Goal: Information Seeking & Learning: Find specific fact

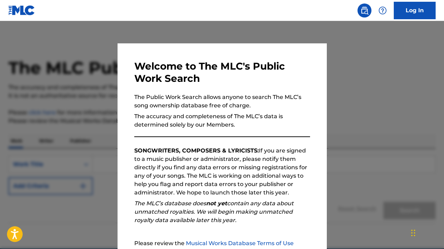
click at [388, 108] on div at bounding box center [222, 145] width 444 height 249
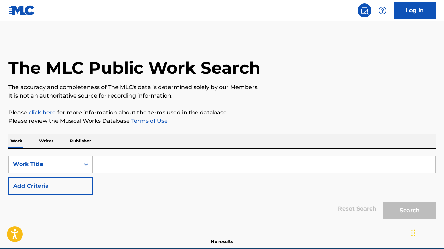
click at [120, 158] on input "Search Form" at bounding box center [264, 164] width 343 height 17
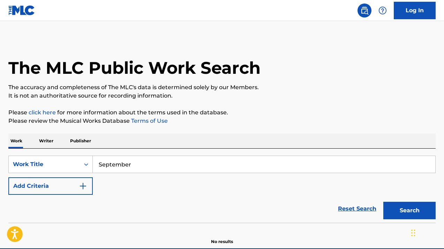
type input "September"
click at [384, 201] on button "Search" at bounding box center [410, 209] width 52 height 17
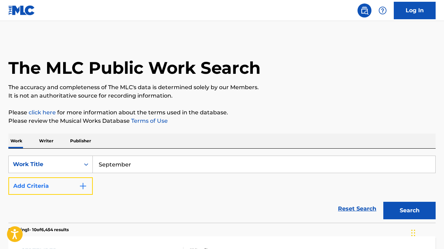
click at [72, 189] on button "Add Criteria" at bounding box center [50, 185] width 84 height 17
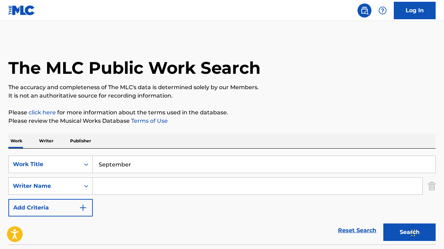
click at [149, 180] on input "Search Form" at bounding box center [258, 185] width 330 height 17
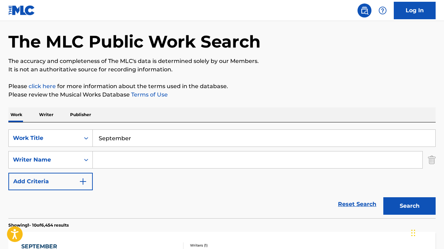
scroll to position [27, 0]
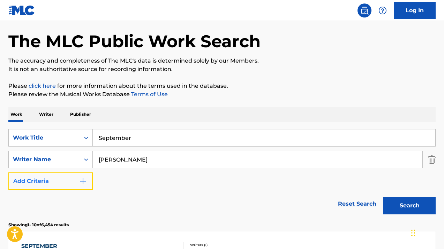
click at [84, 182] on img "Search Form" at bounding box center [83, 181] width 8 height 8
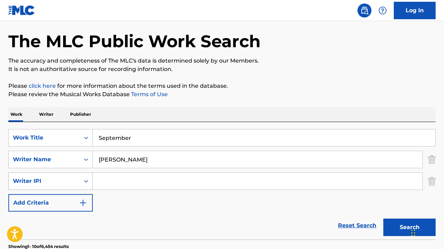
click at [81, 178] on div "Search Form" at bounding box center [86, 181] width 13 height 13
click at [119, 199] on div "SearchWithCriteria1b37e463-140f-475c-9090-c8824ab7f221 Work Title September Sea…" at bounding box center [222, 170] width 428 height 82
click at [434, 182] on img "Search Form" at bounding box center [432, 180] width 8 height 17
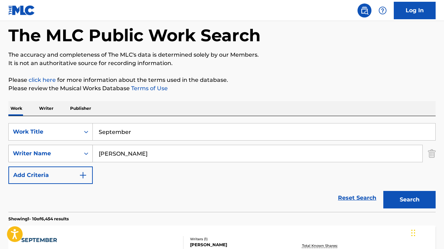
click at [78, 162] on div "Writer Name" at bounding box center [50, 153] width 84 height 17
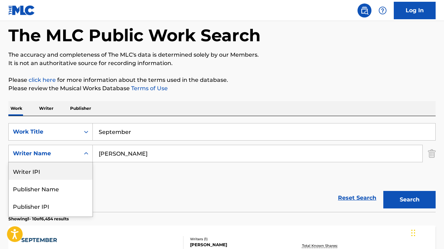
scroll to position [34, 0]
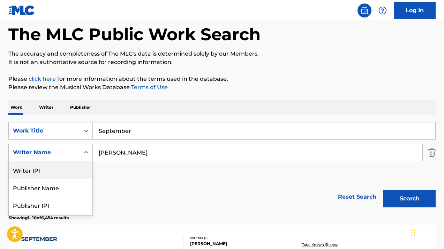
click at [170, 151] on input "[PERSON_NAME]" at bounding box center [258, 152] width 330 height 17
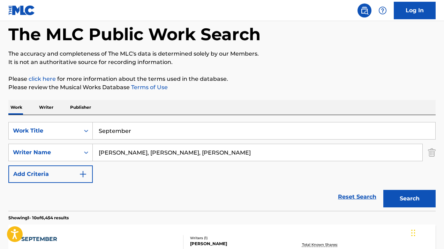
click at [384, 190] on button "Search" at bounding box center [410, 198] width 52 height 17
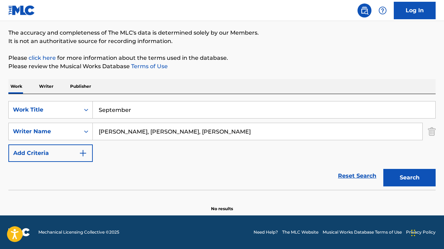
scroll to position [54, 0]
drag, startPoint x: 231, startPoint y: 132, endPoint x: 141, endPoint y: 132, distance: 90.4
click at [141, 132] on input "[PERSON_NAME], [PERSON_NAME], [PERSON_NAME]" at bounding box center [258, 131] width 330 height 17
type input "[PERSON_NAME]"
click at [384, 169] on button "Search" at bounding box center [410, 177] width 52 height 17
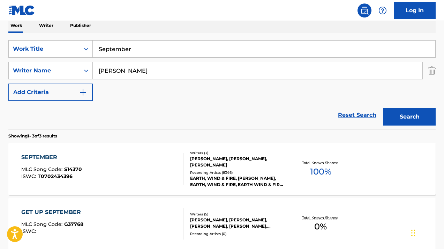
scroll to position [118, 0]
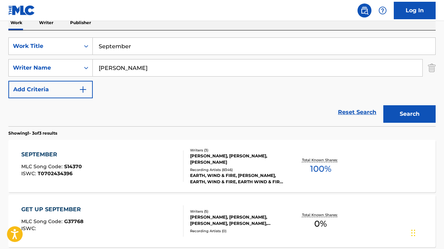
click at [116, 157] on div "SEPTEMBER MLC Song Code : S14370 ISWC : T0702434396" at bounding box center [102, 165] width 163 height 31
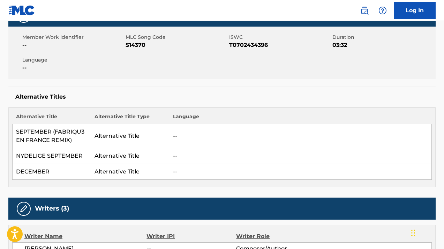
scroll to position [120, 0]
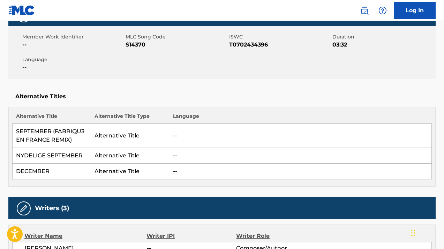
click at [58, 169] on td "DECEMBER" at bounding box center [52, 171] width 79 height 16
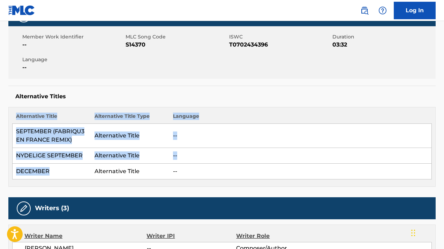
drag, startPoint x: 88, startPoint y: 175, endPoint x: 0, endPoint y: 163, distance: 89.1
click at [87, 166] on td "DECEMBER" at bounding box center [52, 171] width 79 height 16
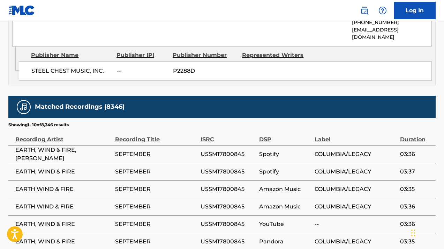
scroll to position [804, 0]
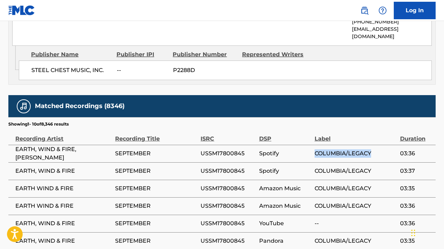
drag, startPoint x: 311, startPoint y: 94, endPoint x: 376, endPoint y: 96, distance: 65.0
click at [376, 145] on tr "EARTH, WIND & FIRE, [PERSON_NAME] SEPTEMBER USSM17800845 Spotify COLUMBIA/LEGAC…" at bounding box center [222, 153] width 428 height 17
drag, startPoint x: 309, startPoint y: 197, endPoint x: 368, endPoint y: 197, distance: 59.3
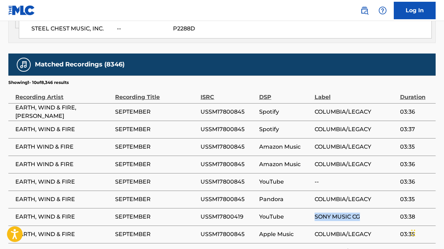
scroll to position [845, 0]
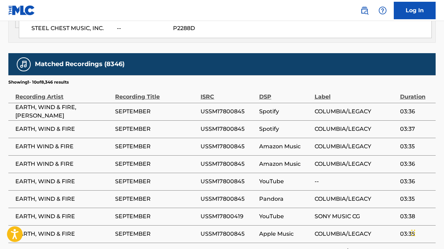
click at [368, 242] on td "COLUMBIA/LEGACY" at bounding box center [358, 250] width 86 height 17
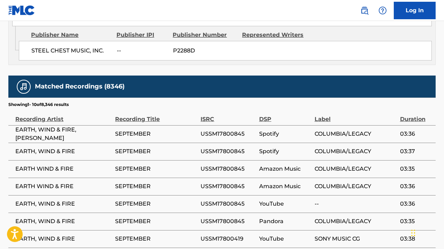
scroll to position [820, 0]
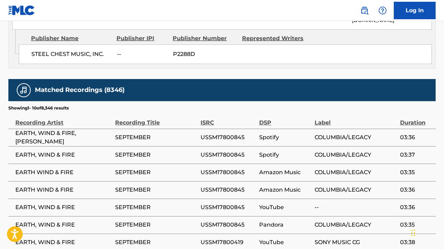
click at [320, 111] on div "Label" at bounding box center [356, 119] width 82 height 16
drag, startPoint x: 313, startPoint y: 79, endPoint x: 378, endPoint y: 79, distance: 64.6
click at [378, 128] on tr "EARTH, WIND & FIRE, [PERSON_NAME] SEPTEMBER USSM17800845 Spotify COLUMBIA/LEGAC…" at bounding box center [222, 136] width 428 height 17
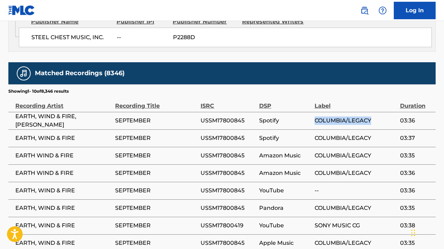
scroll to position [837, 0]
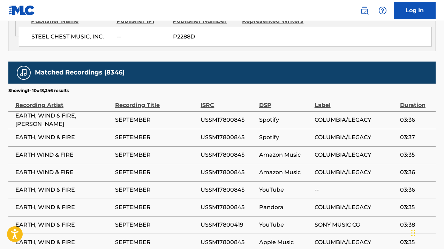
click at [179, 94] on div "Recording Title" at bounding box center [156, 102] width 82 height 16
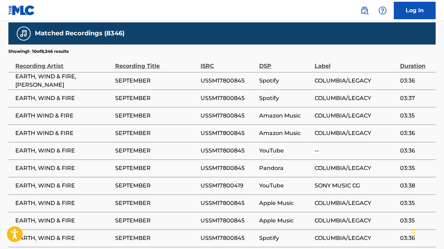
scroll to position [883, 0]
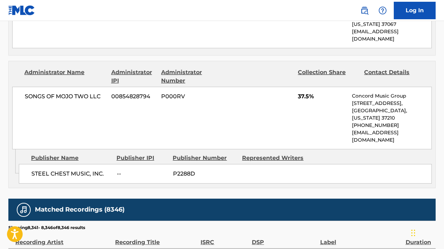
scroll to position [813, 0]
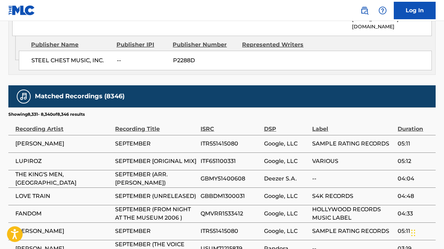
scroll to position [883, 0]
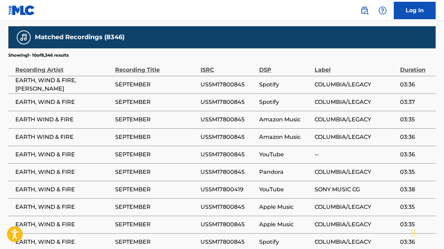
scroll to position [834, 0]
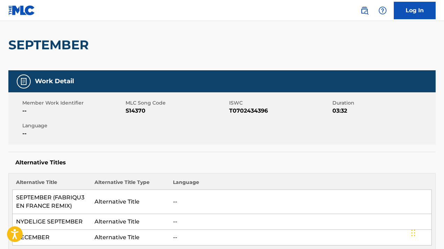
scroll to position [95, 0]
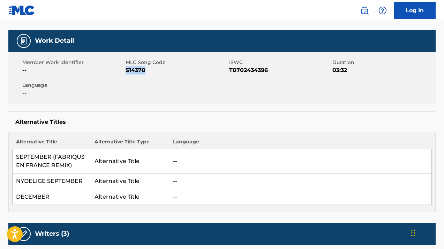
drag, startPoint x: 126, startPoint y: 69, endPoint x: 191, endPoint y: 71, distance: 65.3
click at [191, 71] on span "S14370" at bounding box center [177, 70] width 102 height 8
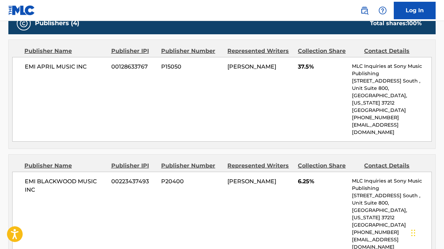
scroll to position [401, 0]
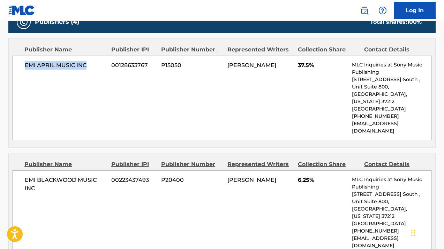
drag, startPoint x: 25, startPoint y: 63, endPoint x: 98, endPoint y: 64, distance: 73.0
click at [98, 64] on span "EMI APRIL MUSIC INC" at bounding box center [65, 65] width 81 height 8
copy span "EMI APRIL MUSIC INC"
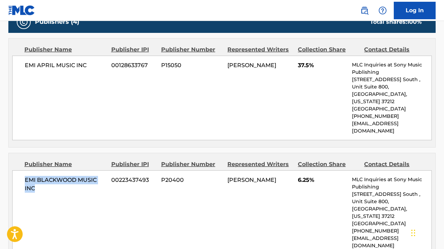
drag, startPoint x: 24, startPoint y: 162, endPoint x: 52, endPoint y: 175, distance: 30.3
click at [52, 175] on div "EMI [PERSON_NAME] MUSIC INC 00223437493 P20400 [PERSON_NAME] 6.25% MLC Inquirie…" at bounding box center [222, 212] width 420 height 84
copy span "EMI BLACKWOOD MUSIC INC"
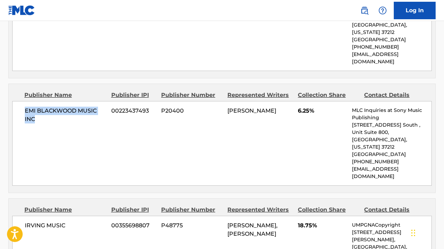
scroll to position [471, 0]
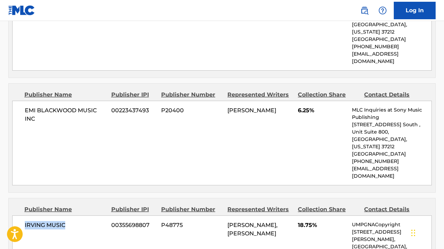
drag, startPoint x: 19, startPoint y: 193, endPoint x: 77, endPoint y: 193, distance: 57.6
click at [77, 215] on div "IRVING MUSIC 00355698807 P48775 [PERSON_NAME], [PERSON_NAME] 18.75% UMPGNACopyr…" at bounding box center [222, 246] width 420 height 62
copy span "IRVING MUSIC"
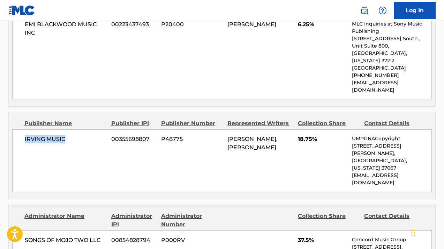
scroll to position [631, 0]
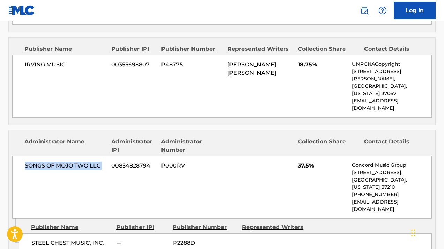
drag, startPoint x: 26, startPoint y: 121, endPoint x: 112, endPoint y: 122, distance: 86.6
click at [112, 156] on div "SONGS OF MOJO TWO LLC 00854828794 P000RV 37.5% Concord Music Group [STREET_ADDR…" at bounding box center [222, 187] width 420 height 62
copy div "SONGS OF MOJO TWO LLC"
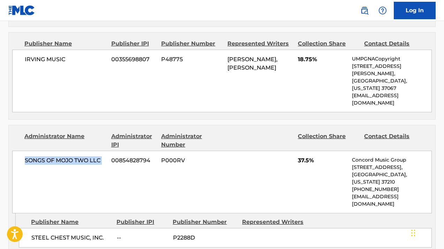
scroll to position [687, 0]
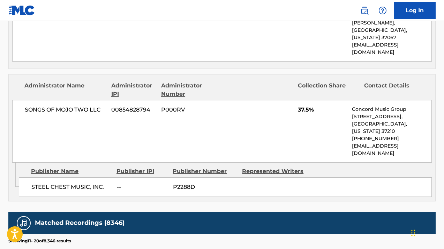
click at [59, 183] on span "STEEL CHEST MUSIC, INC." at bounding box center [71, 187] width 80 height 8
copy div "STEEL CHEST MUSIC, INC."
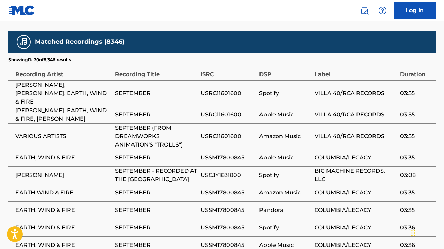
scroll to position [907, 0]
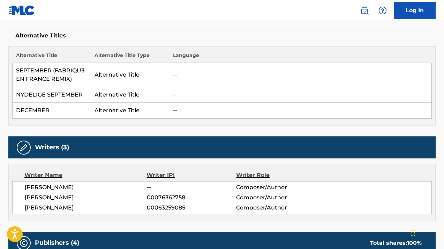
scroll to position [0, 0]
